Goal: Find specific page/section: Find specific page/section

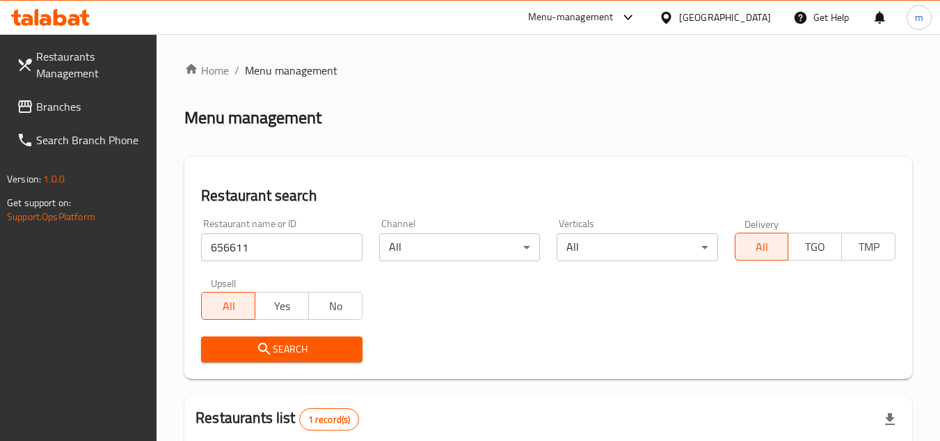
scroll to position [180, 0]
click at [56, 90] on link "Branches" at bounding box center [82, 106] width 152 height 33
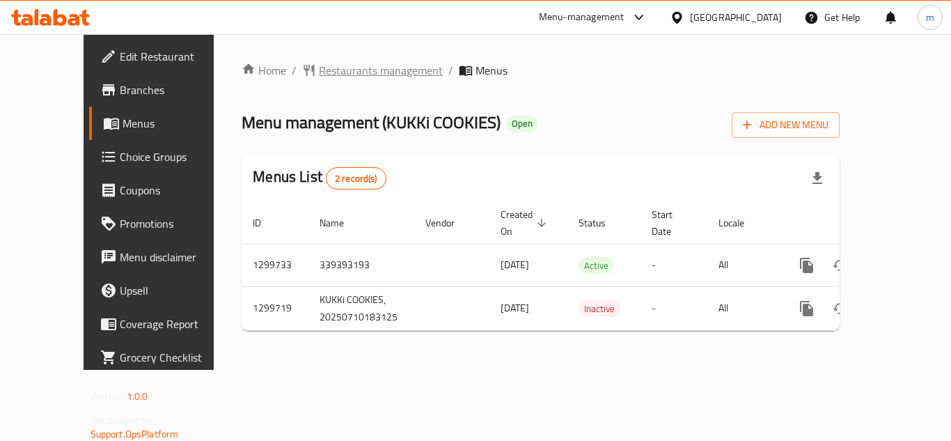
click at [319, 72] on span "Restaurants management" at bounding box center [381, 70] width 124 height 17
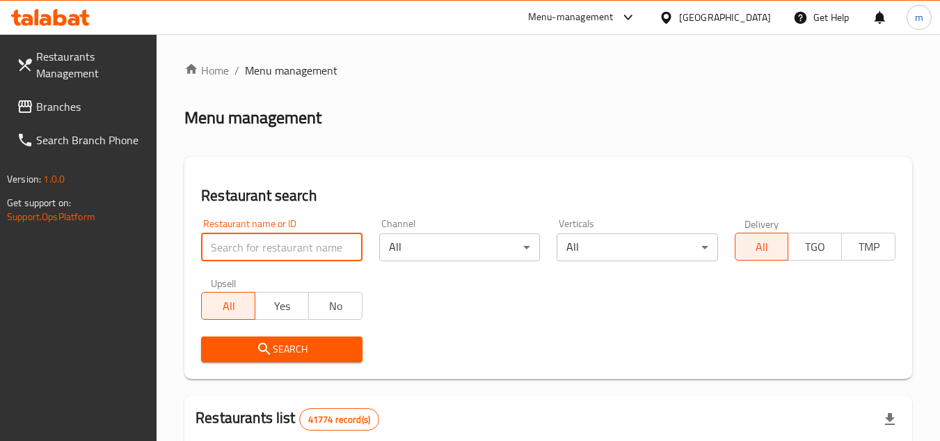
click at [301, 244] on input "search" at bounding box center [281, 247] width 161 height 28
paste input "701488"
type input "701488"
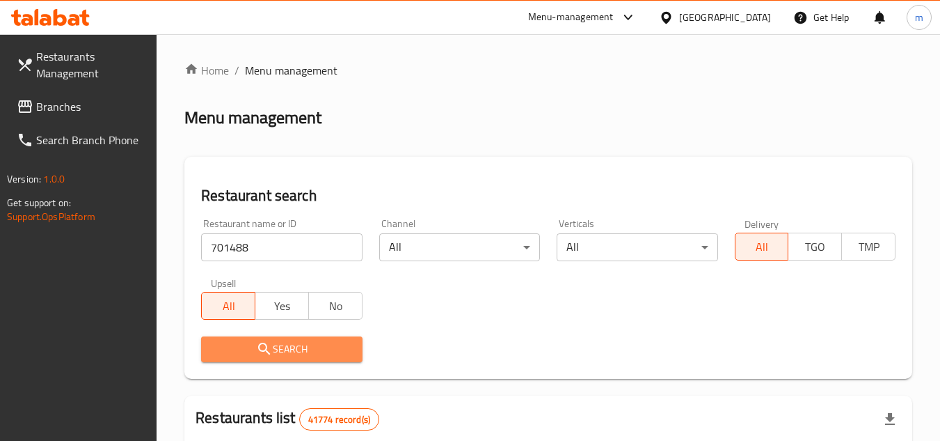
click at [293, 345] on span "Search" at bounding box center [281, 348] width 138 height 17
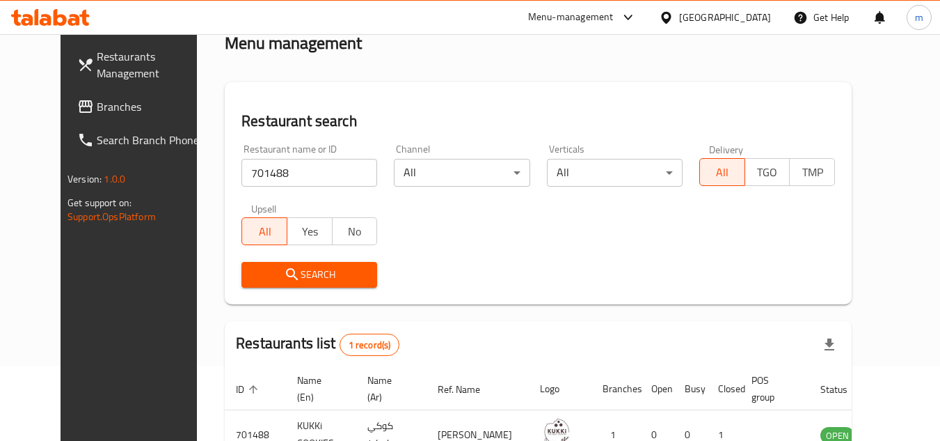
scroll to position [168, 0]
